Goal: Information Seeking & Learning: Learn about a topic

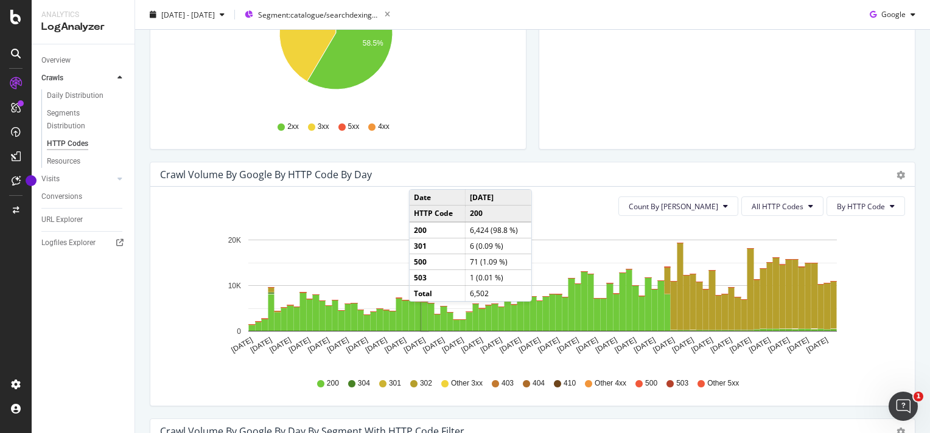
scroll to position [259, 0]
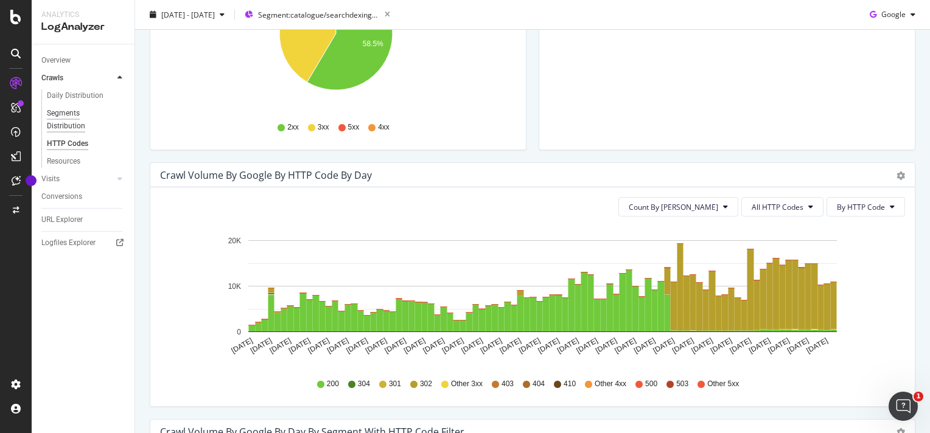
click at [67, 124] on div "Segments Distribution" at bounding box center [81, 120] width 68 height 26
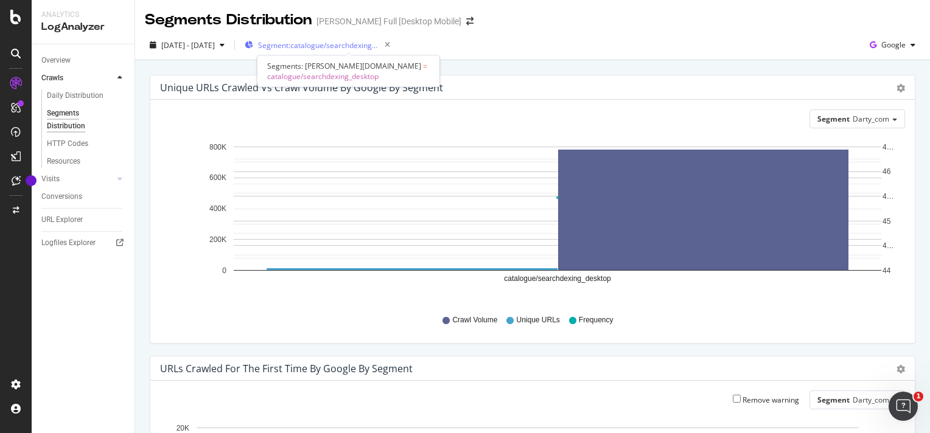
click at [348, 46] on span "Segment: catalogue/searchdexing_desktop" at bounding box center [319, 45] width 122 height 10
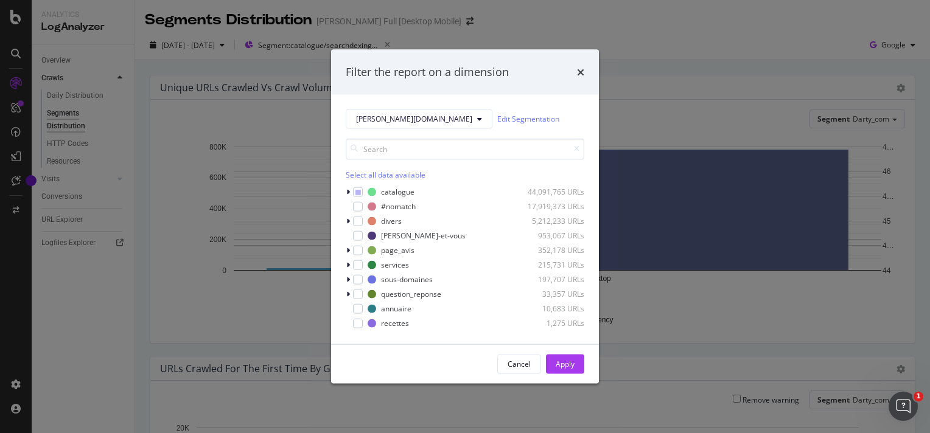
click at [286, 73] on div "Filter the report on a dimension [PERSON_NAME][DOMAIN_NAME] Edit Segmentation S…" at bounding box center [465, 216] width 930 height 433
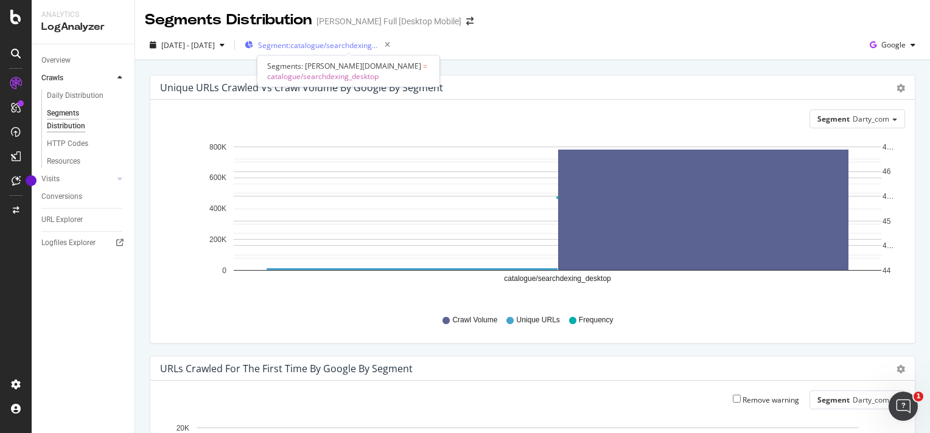
click at [318, 47] on span "Segment: catalogue/searchdexing_desktop" at bounding box center [319, 45] width 122 height 10
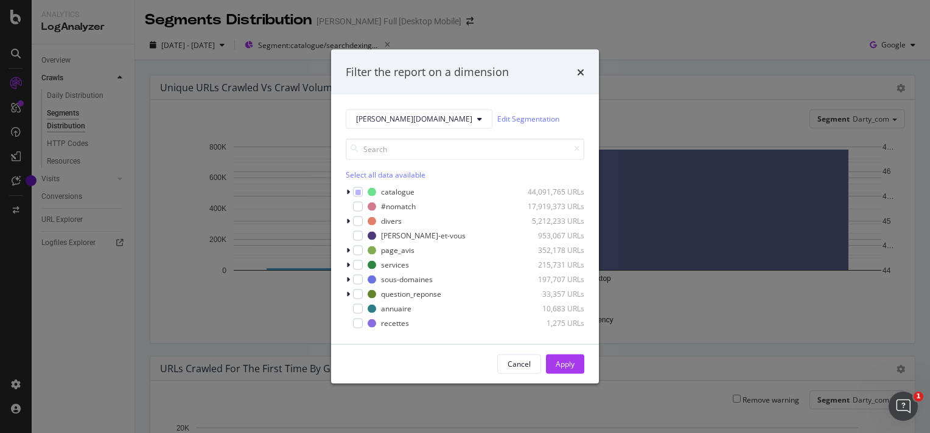
click at [306, 105] on div "Filter the report on a dimension [PERSON_NAME][DOMAIN_NAME] Edit Segmentation S…" at bounding box center [465, 216] width 930 height 433
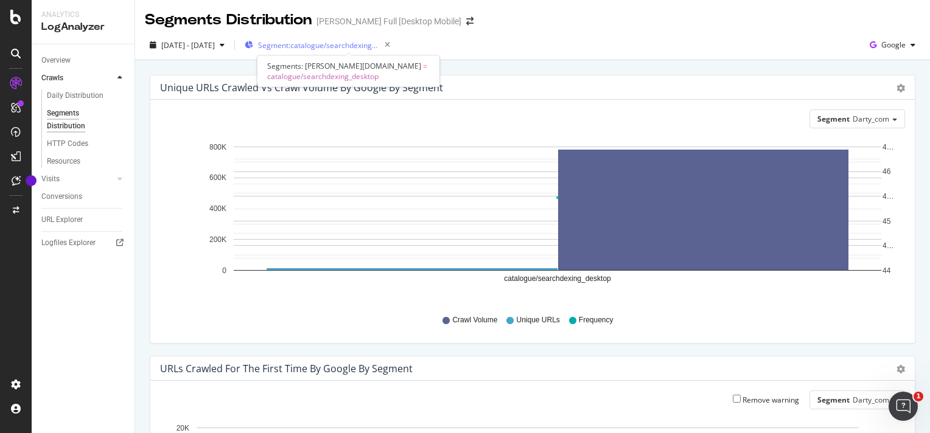
click at [324, 44] on span "Segment: catalogue/searchdexing_desktop" at bounding box center [319, 45] width 122 height 10
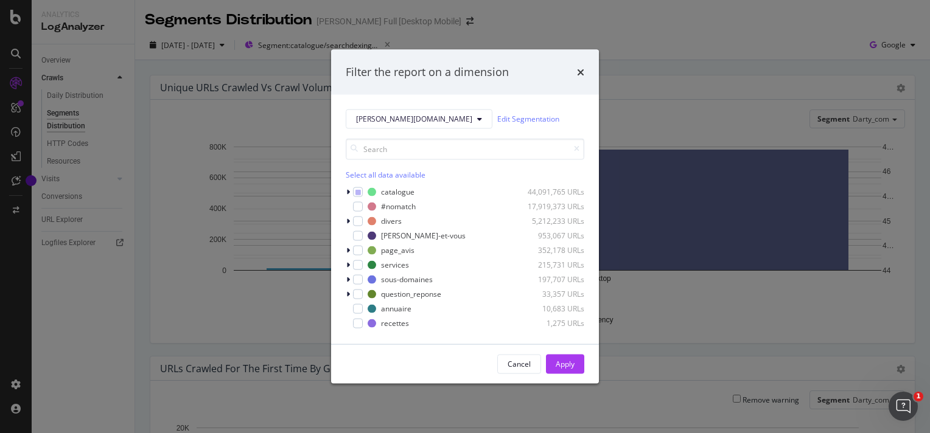
click at [300, 112] on div "Filter the report on a dimension [PERSON_NAME][DOMAIN_NAME] Edit Segmentation S…" at bounding box center [465, 216] width 930 height 433
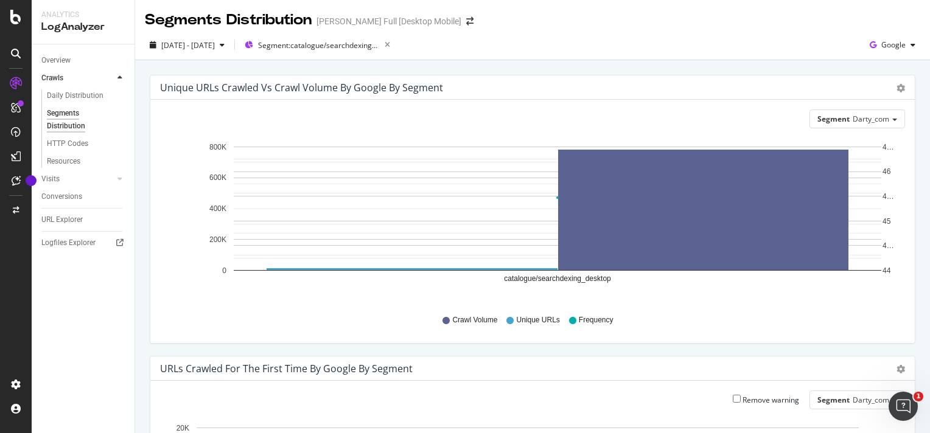
click at [458, 119] on div "Segment Darty_com" at bounding box center [532, 119] width 745 height 19
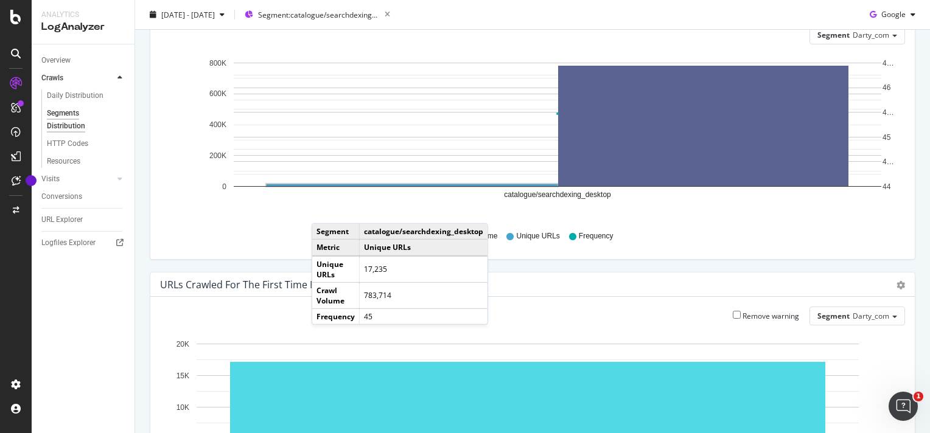
scroll to position [82, 0]
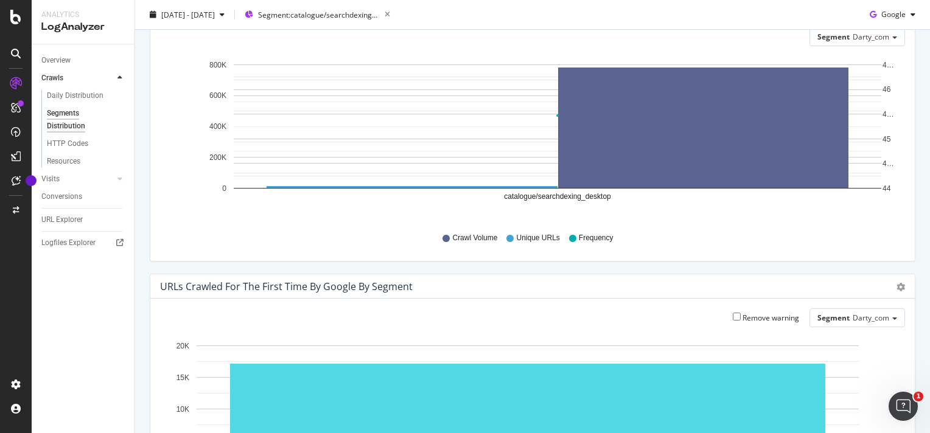
click at [124, 173] on div "Visits" at bounding box center [87, 179] width 93 height 18
click at [119, 178] on icon at bounding box center [119, 178] width 5 height 7
click at [69, 131] on div "Segments Distribution" at bounding box center [81, 138] width 68 height 26
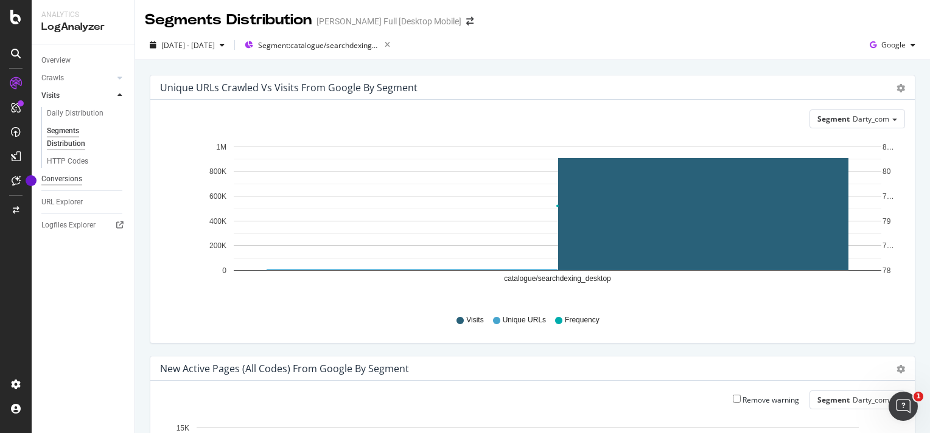
click at [68, 175] on div "Conversions" at bounding box center [61, 179] width 41 height 13
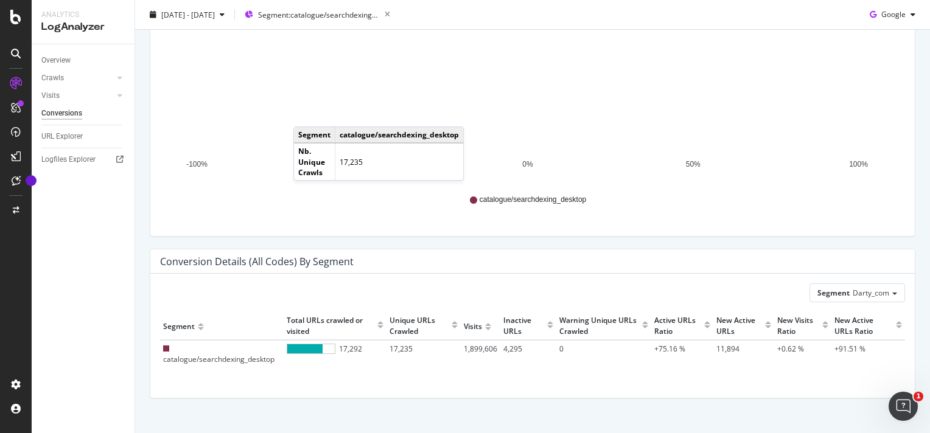
scroll to position [248, 0]
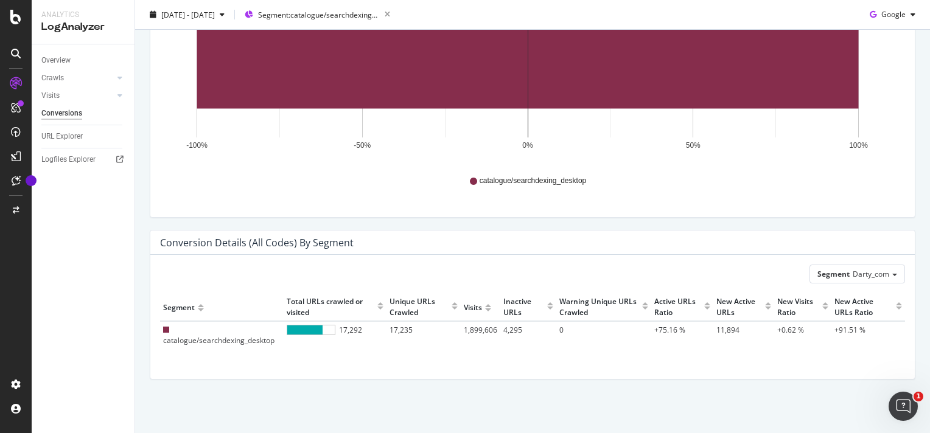
click at [517, 303] on div "Inactive URLs" at bounding box center [523, 306] width 41 height 21
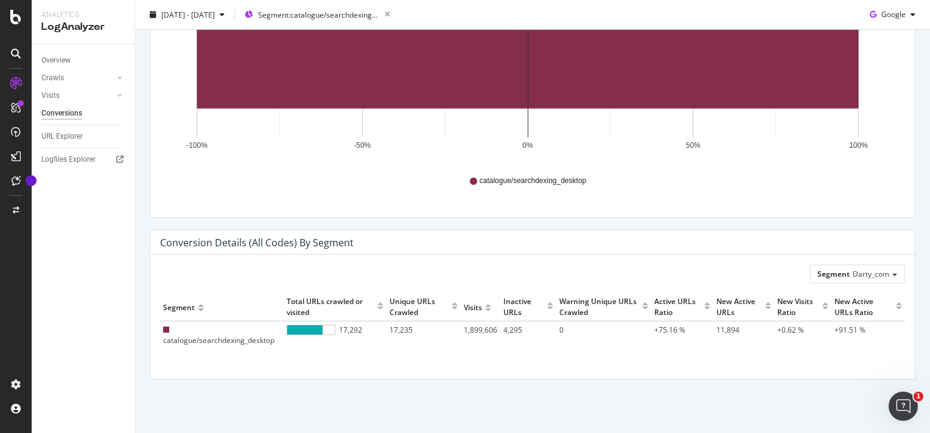
drag, startPoint x: 517, startPoint y: 303, endPoint x: 500, endPoint y: 385, distance: 84.5
click at [500, 385] on div "Conversion Details (all codes) by Segment Segment Darty_com Hold CTRL while cli…" at bounding box center [533, 311] width 778 height 162
click at [73, 133] on div "URL Explorer" at bounding box center [61, 136] width 41 height 13
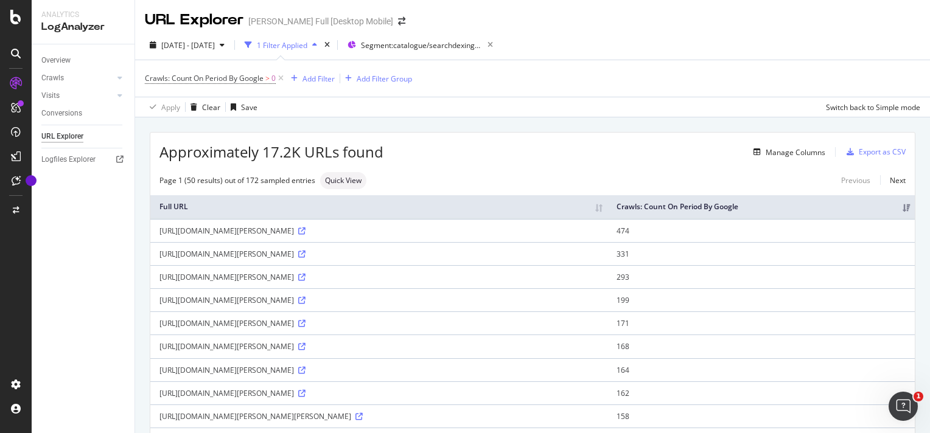
click at [66, 115] on div "Conversions" at bounding box center [61, 113] width 41 height 13
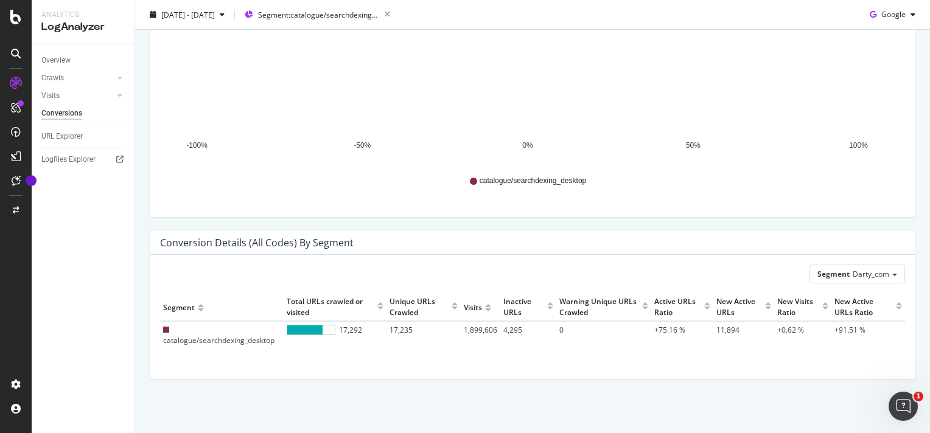
scroll to position [247, 0]
